Goal: Task Accomplishment & Management: Use online tool/utility

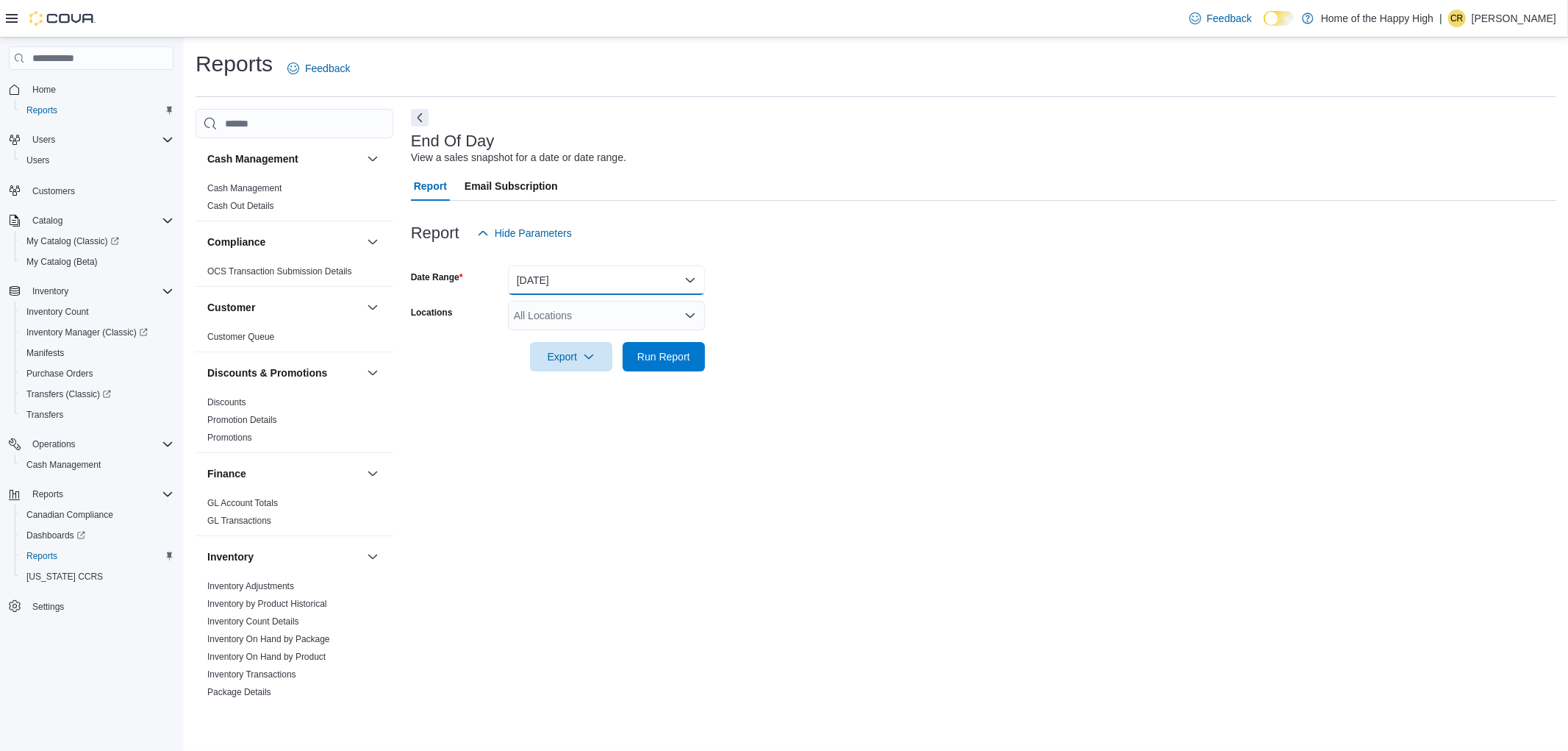
click at [535, 283] on button "[DATE]" at bounding box center [606, 280] width 197 height 29
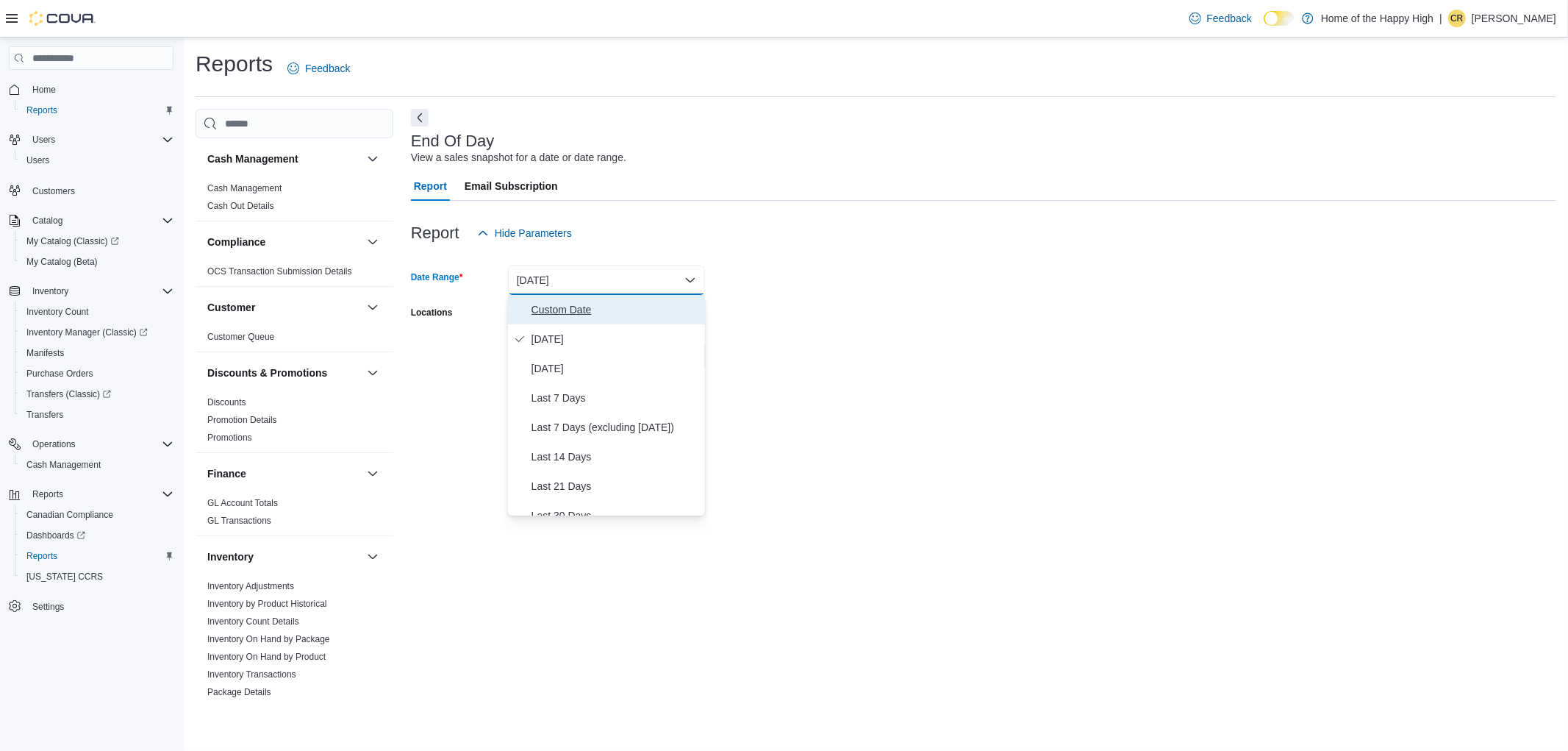
click at [582, 318] on span "Custom Date" at bounding box center [615, 309] width 168 height 18
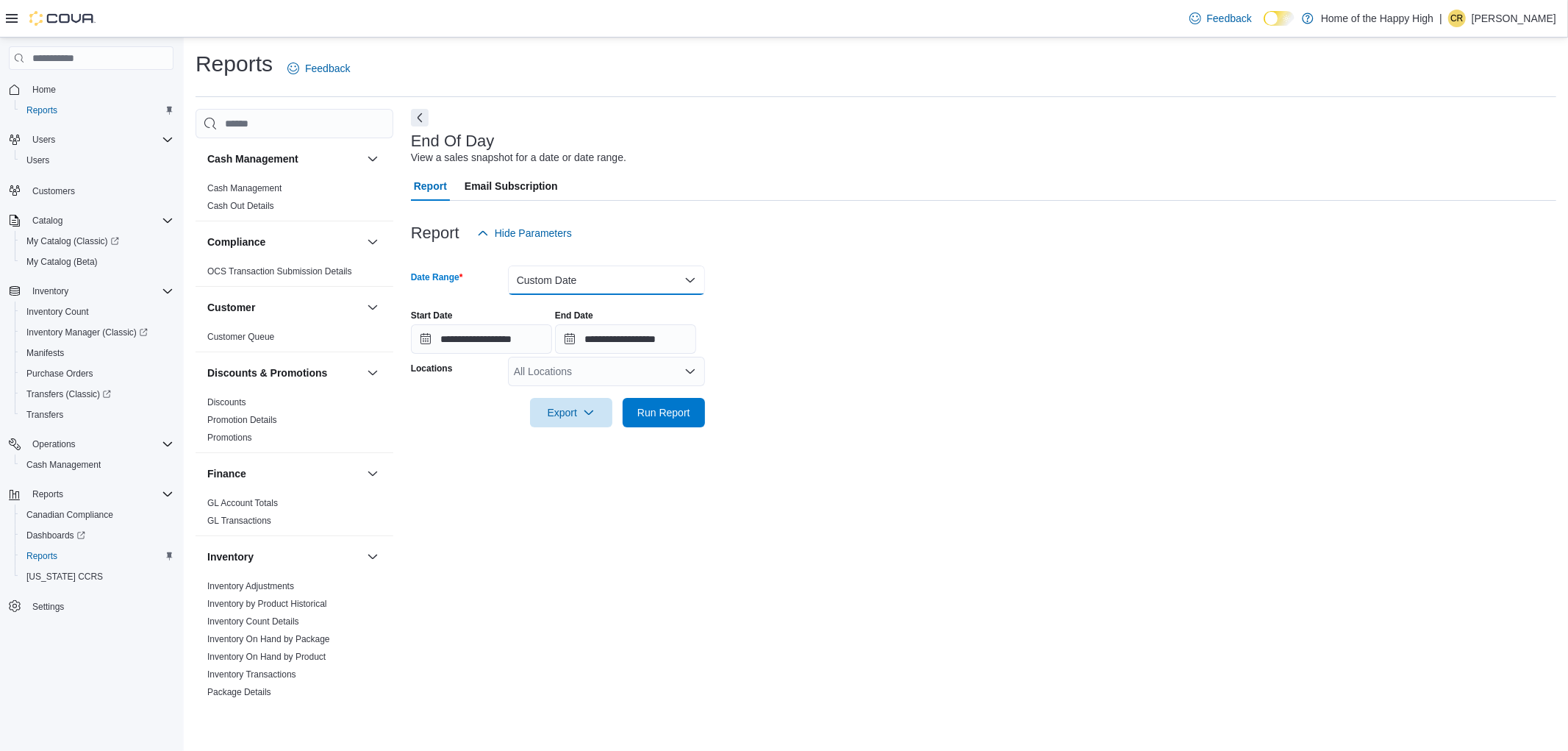
click at [570, 268] on button "Custom Date" at bounding box center [606, 280] width 197 height 29
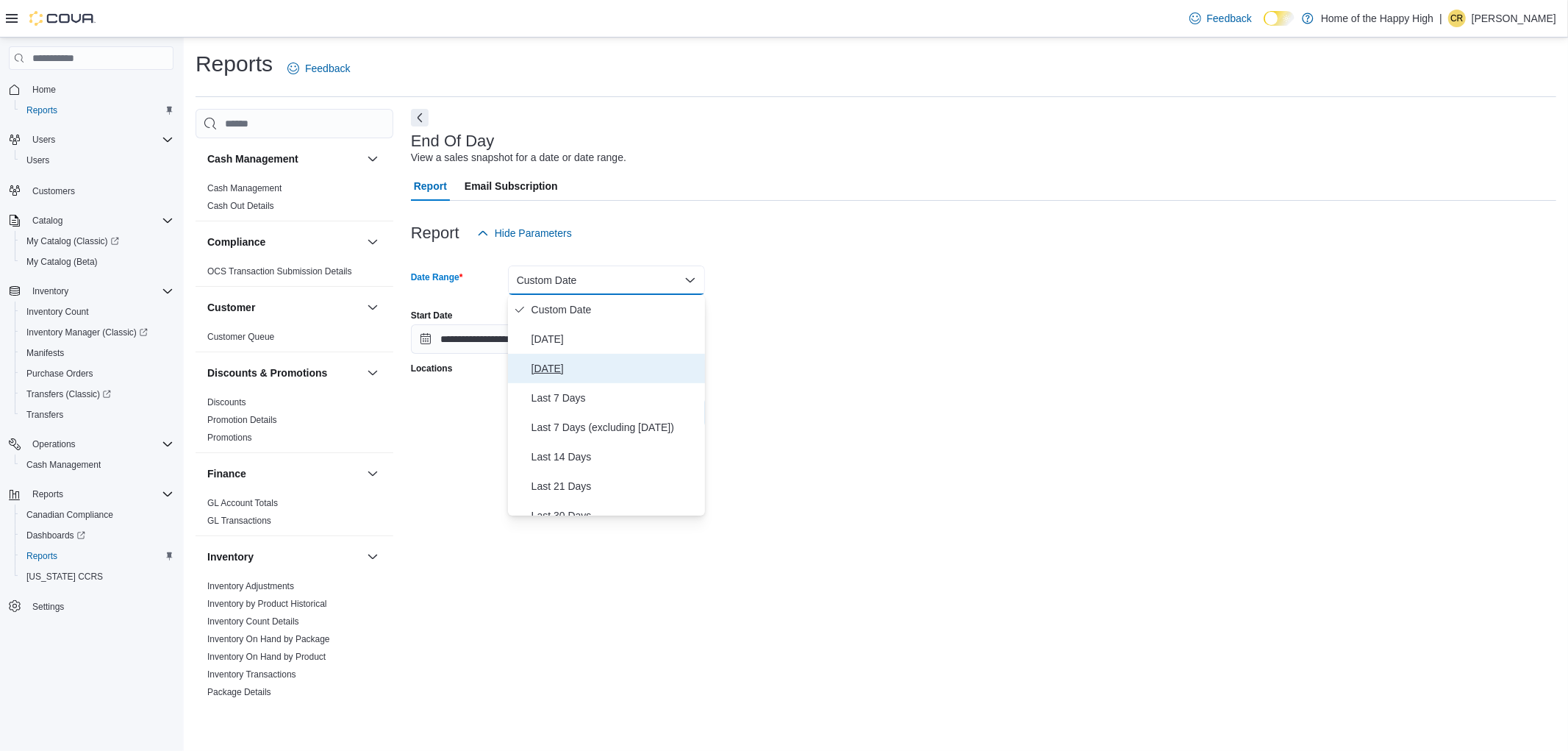
click at [570, 356] on button "[DATE]" at bounding box center [606, 368] width 197 height 29
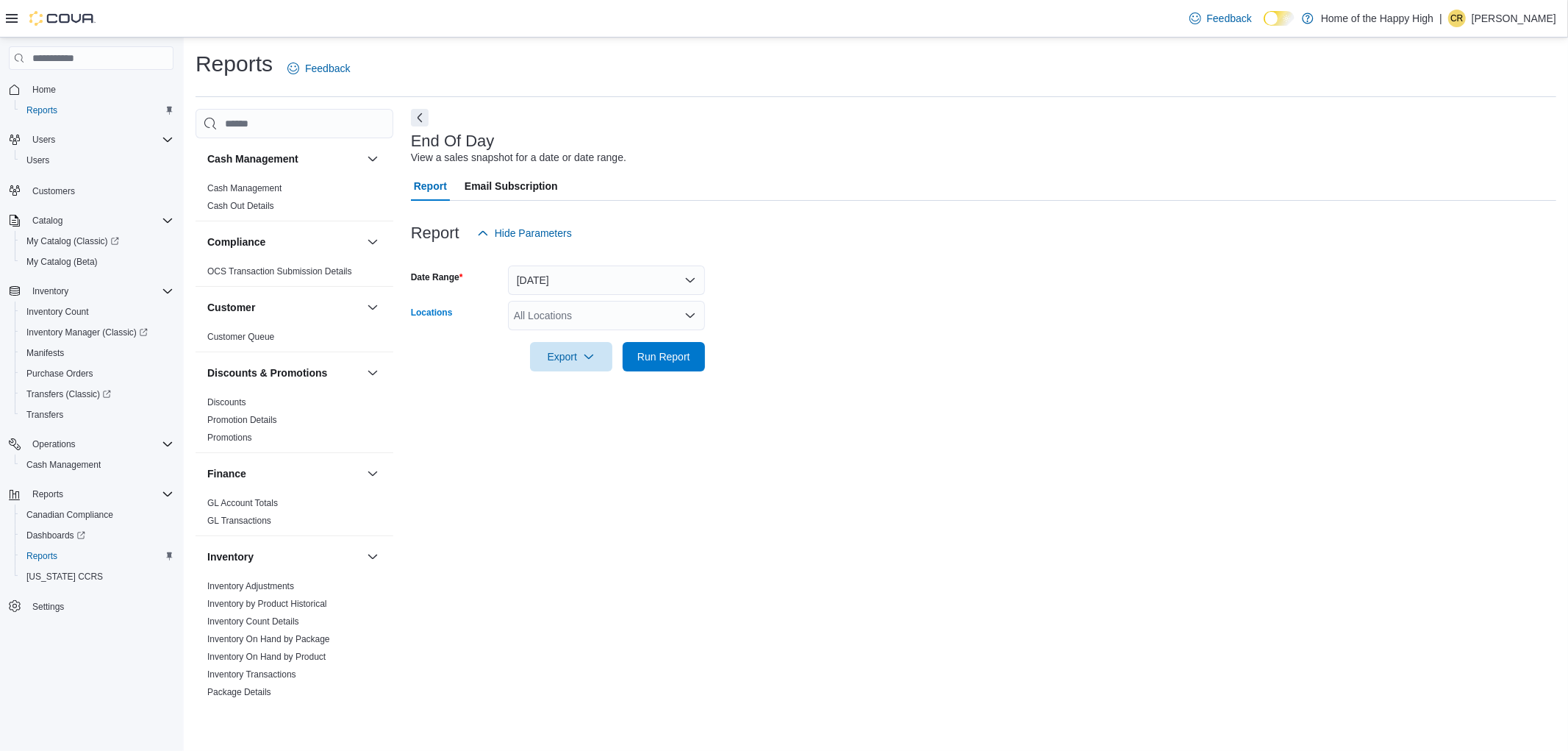
click at [551, 300] on div "All Locations" at bounding box center [606, 315] width 197 height 29
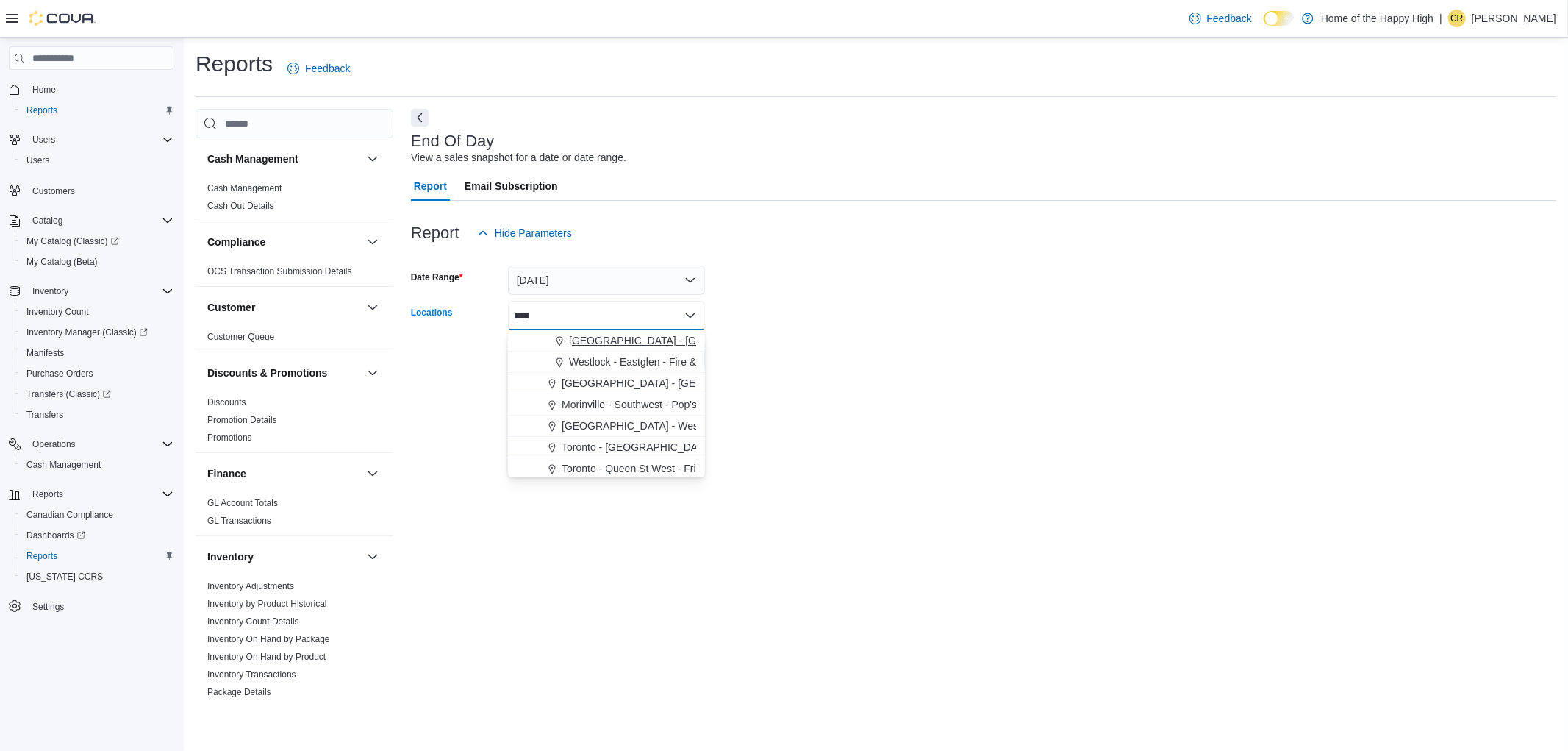
type input "****"
click at [613, 340] on span "[GEOGRAPHIC_DATA] - [GEOGRAPHIC_DATA] - Fire & Flower" at bounding box center [716, 340] width 294 height 15
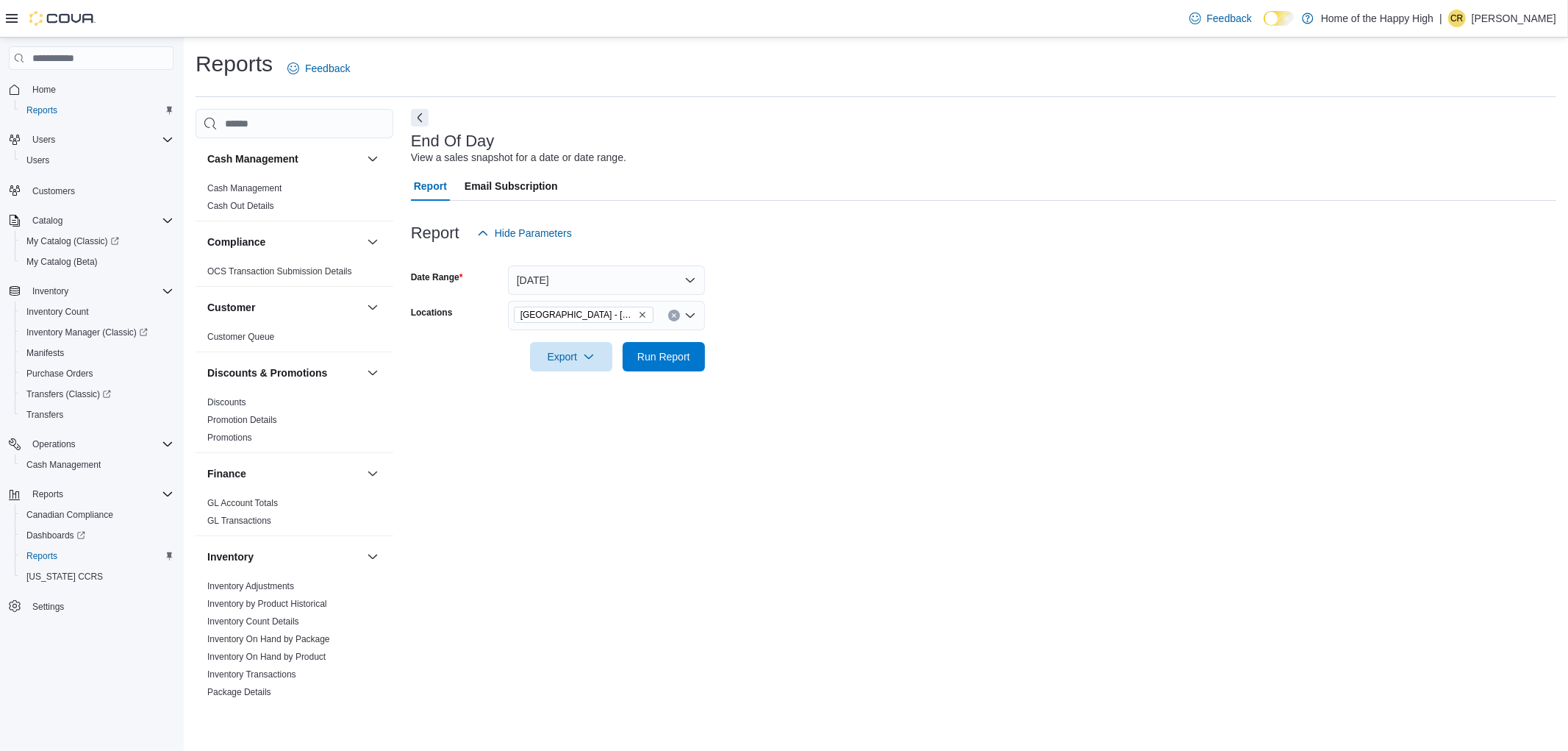
click at [797, 378] on div at bounding box center [983, 380] width 1145 height 18
click at [689, 353] on span "Run Report" at bounding box center [664, 355] width 53 height 15
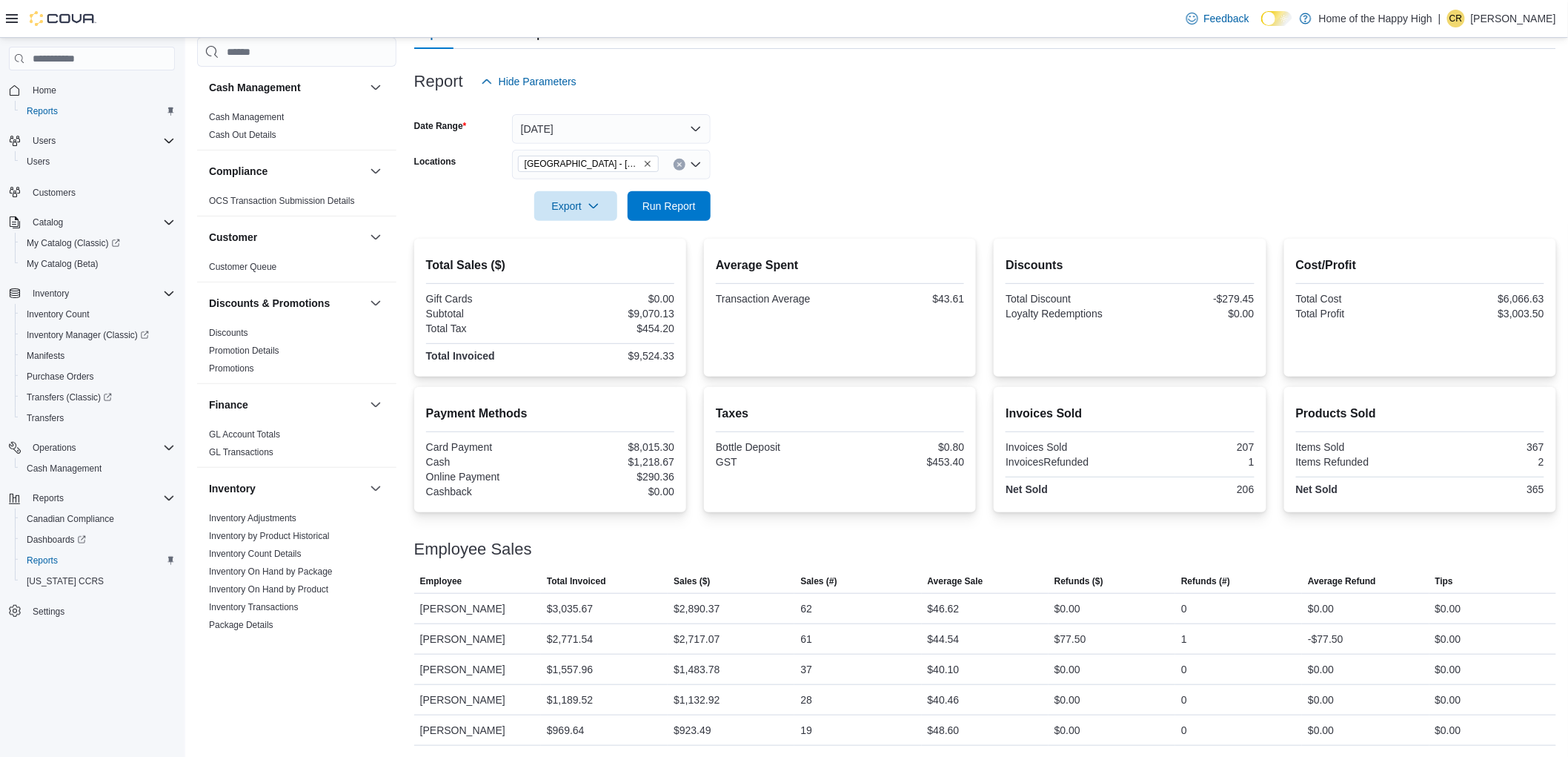
scroll to position [71, 0]
